Goal: Check status: Check status

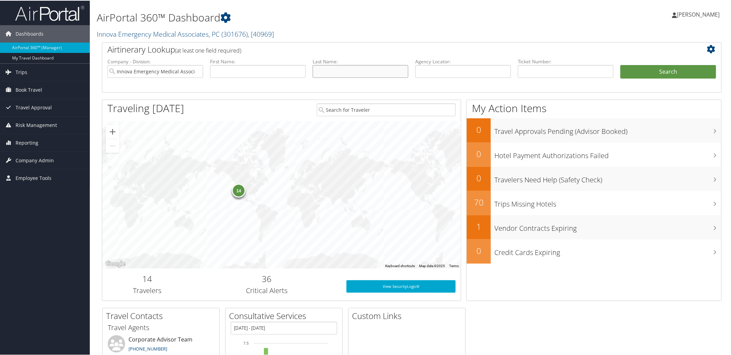
click at [338, 68] on input "text" at bounding box center [361, 70] width 96 height 13
type input "byers"
click at [664, 68] on button "Search" at bounding box center [669, 71] width 96 height 14
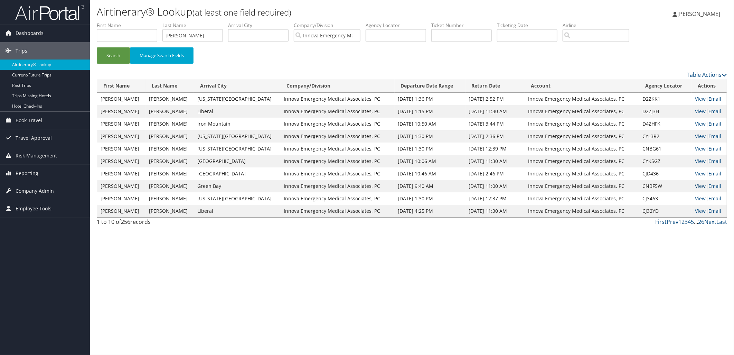
click at [695, 188] on link "View" at bounding box center [700, 185] width 11 height 7
click at [695, 175] on link "View" at bounding box center [700, 173] width 11 height 7
click at [213, 40] on input "byers" at bounding box center [192, 35] width 60 height 13
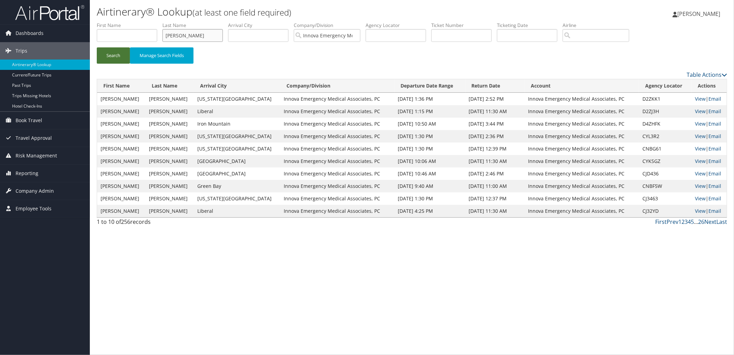
type input "hoffmann"
click at [114, 54] on button "Search" at bounding box center [113, 55] width 33 height 16
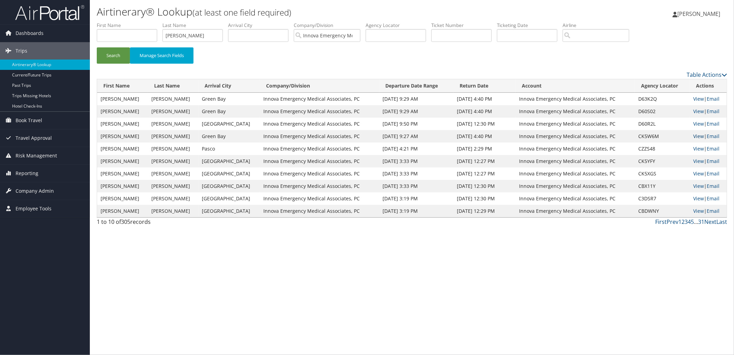
click at [694, 134] on link "View" at bounding box center [698, 136] width 11 height 7
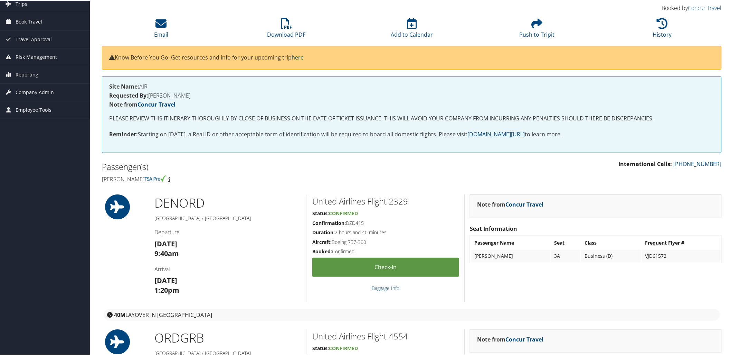
scroll to position [38, 0]
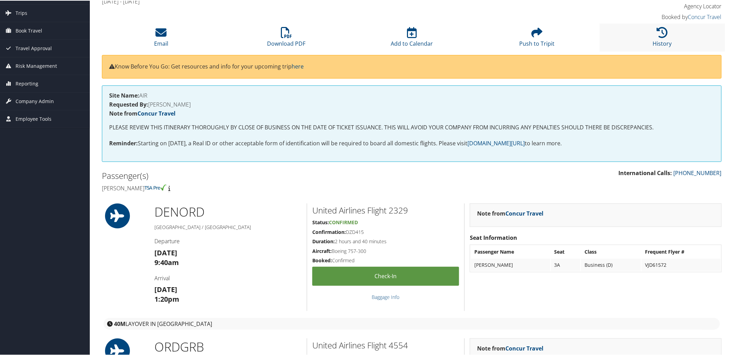
click at [652, 35] on li "History" at bounding box center [662, 37] width 125 height 28
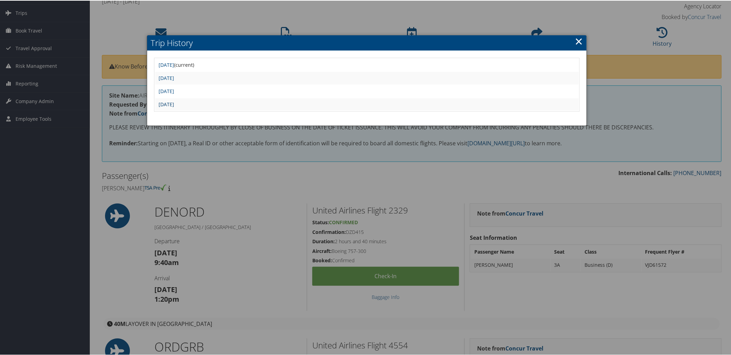
click at [174, 101] on link "Wed Jun 25 16:21:04 MDT 2025" at bounding box center [167, 103] width 16 height 7
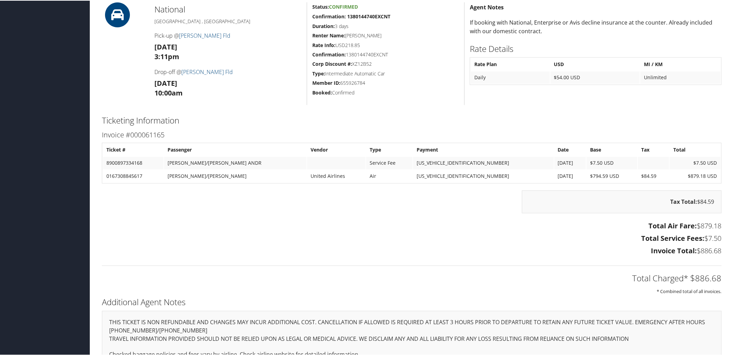
scroll to position [499, 0]
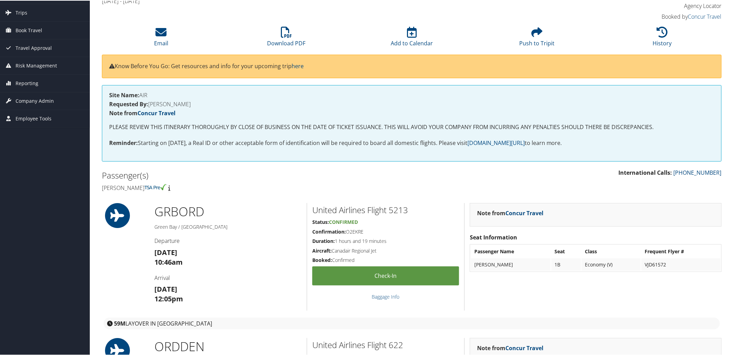
scroll to position [38, 0]
click at [658, 37] on icon at bounding box center [662, 31] width 11 height 11
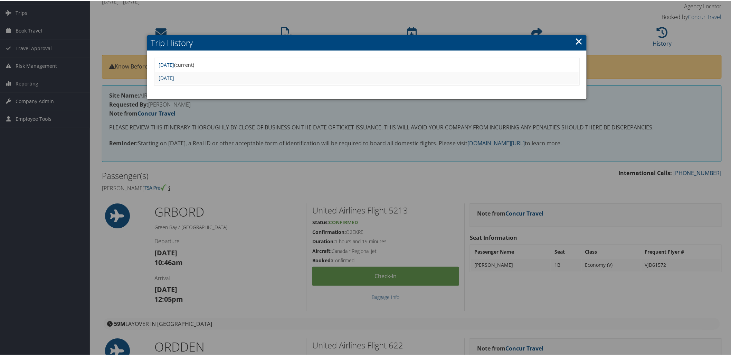
click at [174, 74] on link "Wed Jun 11 11:02:33 MDT 2025" at bounding box center [167, 77] width 16 height 7
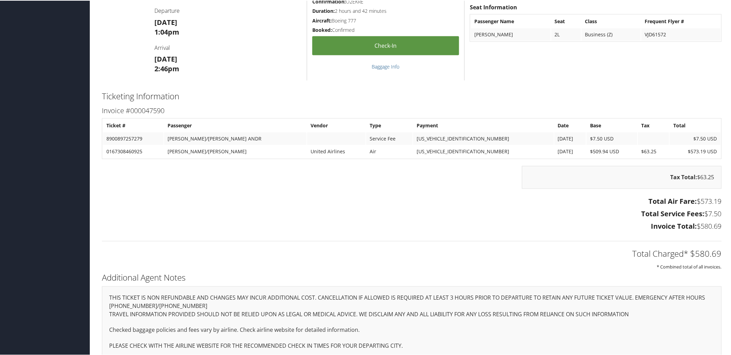
scroll to position [411, 0]
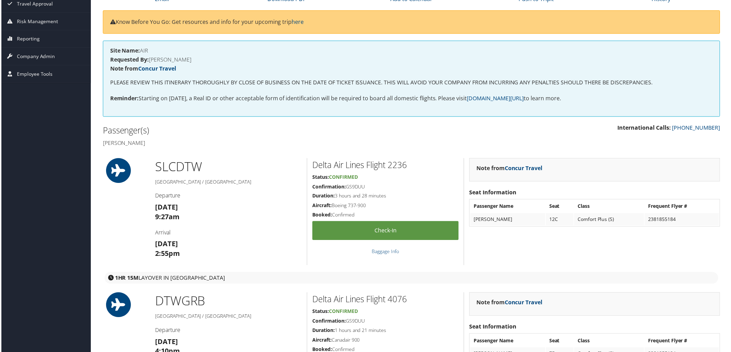
scroll to position [38, 0]
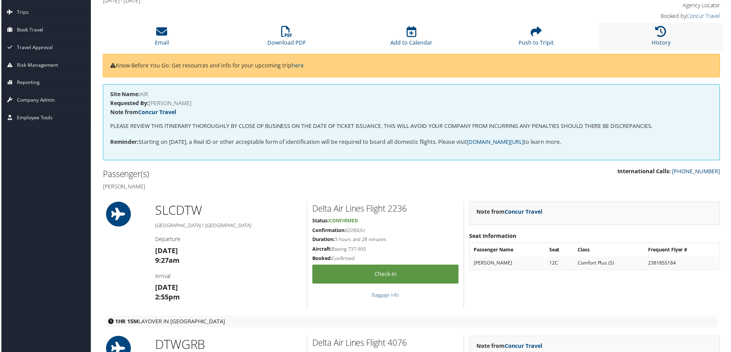
click at [669, 35] on li "History" at bounding box center [662, 37] width 125 height 28
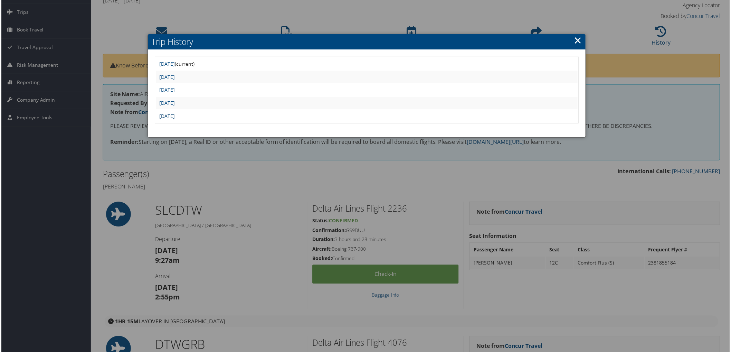
click at [174, 113] on link "Sat Jun 14 08:38:20 MDT 2025" at bounding box center [167, 116] width 16 height 7
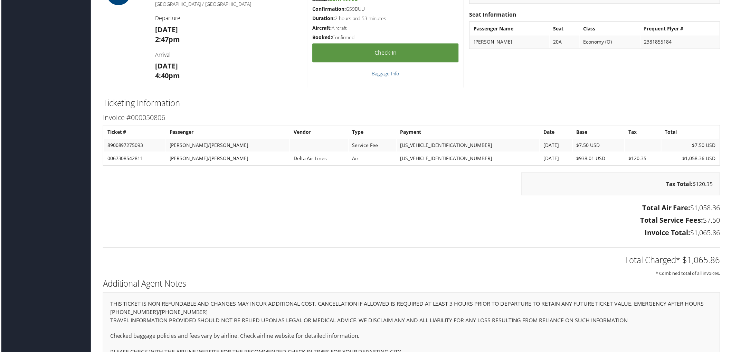
scroll to position [882, 0]
